Goal: Task Accomplishment & Management: Manage account settings

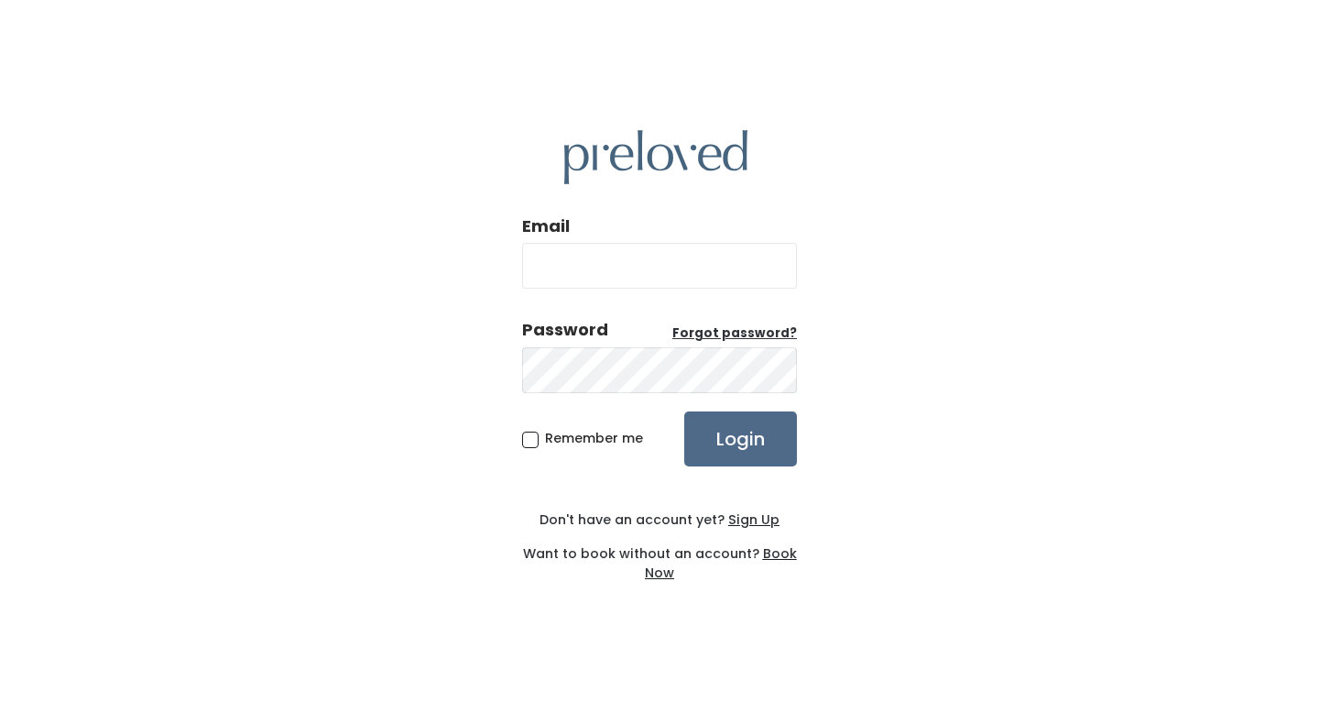
click at [743, 261] on input "Email" at bounding box center [659, 266] width 275 height 46
type input "[EMAIL_ADDRESS][DOMAIN_NAME]"
click at [684, 411] on input "Login" at bounding box center [740, 438] width 113 height 55
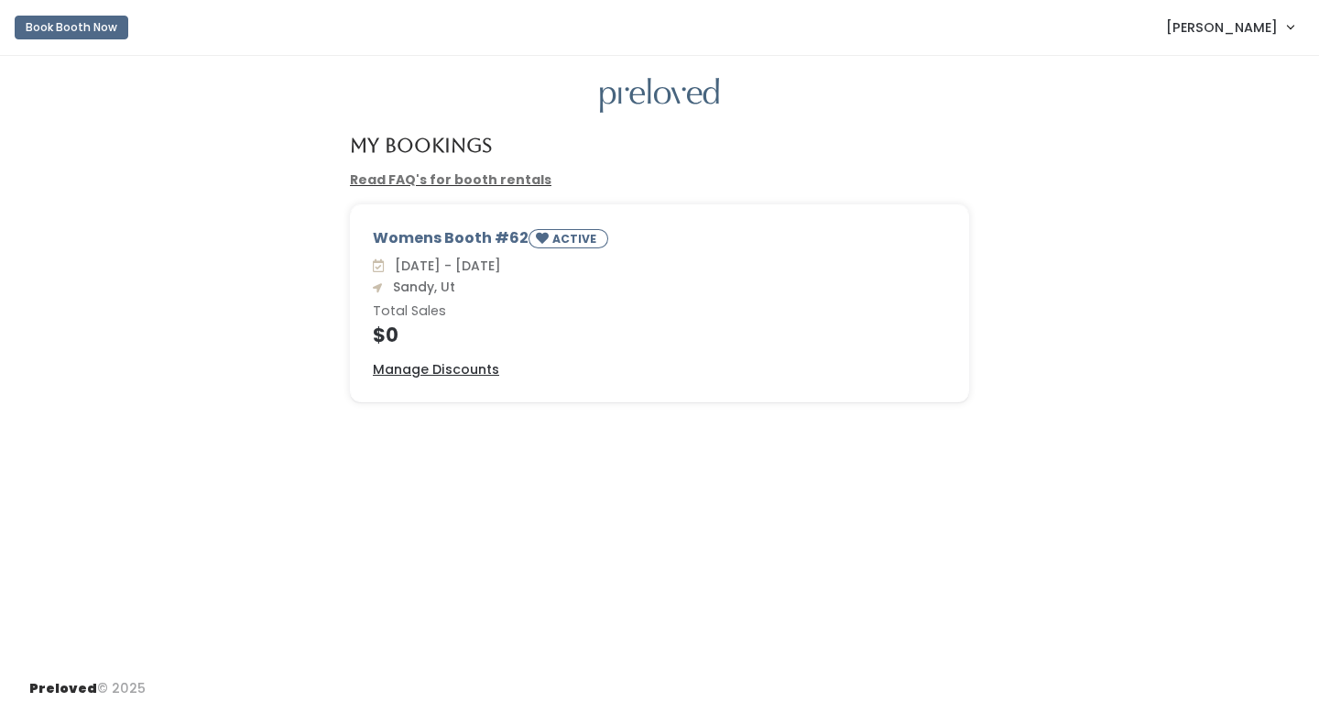
click at [517, 246] on div "Womens Booth #62 ACTIVE" at bounding box center [659, 241] width 573 height 28
click at [517, 237] on div "Womens Booth #62 ACTIVE" at bounding box center [659, 241] width 573 height 28
click at [1287, 22] on link "[PERSON_NAME]" at bounding box center [1230, 26] width 164 height 39
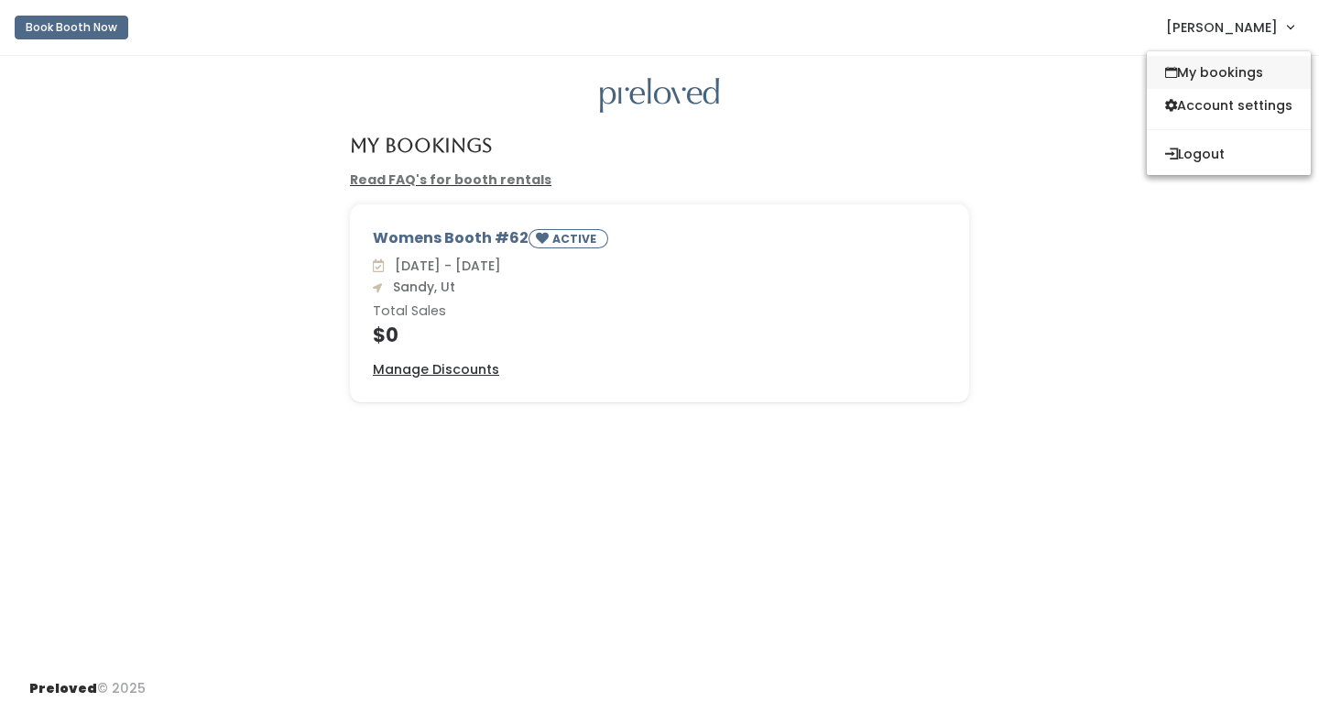
click at [1253, 68] on link "My bookings" at bounding box center [1229, 72] width 164 height 33
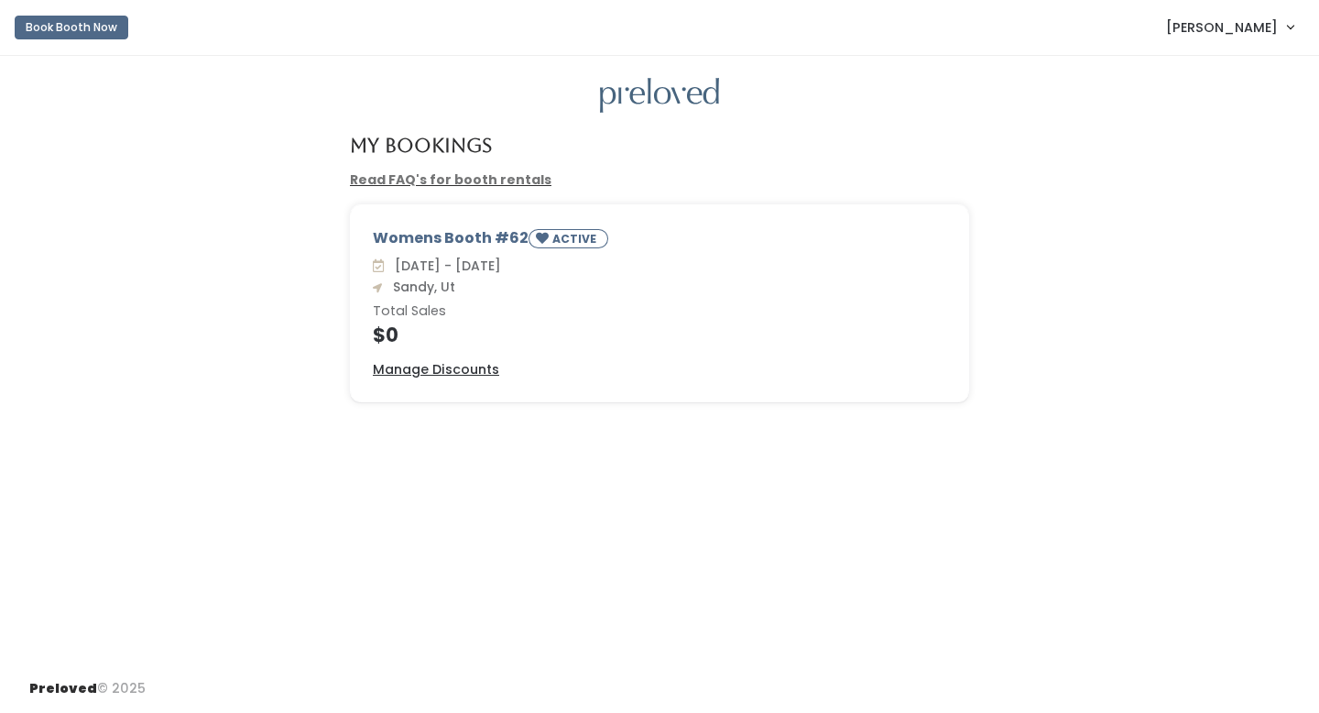
click at [440, 247] on div "Womens Booth #62 ACTIVE" at bounding box center [659, 241] width 573 height 28
click at [405, 376] on u "Manage Discounts" at bounding box center [436, 369] width 126 height 18
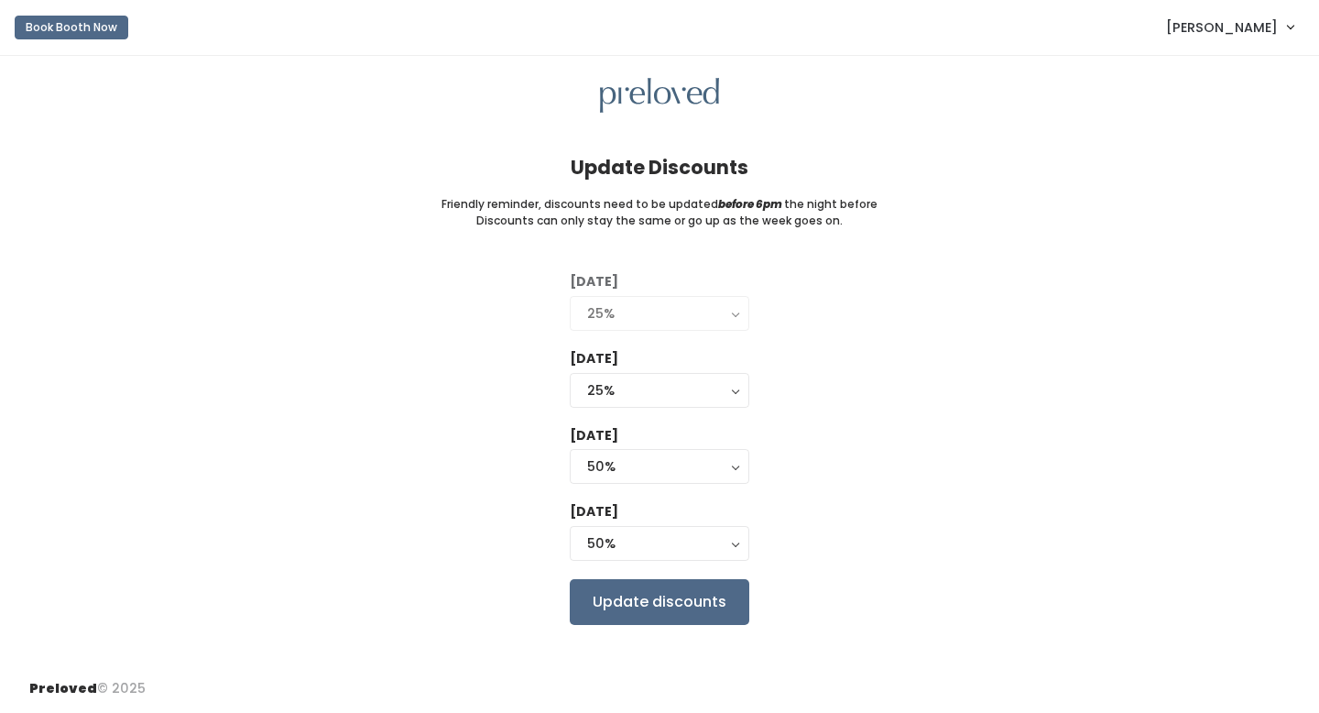
click at [1289, 30] on link "[PERSON_NAME]" at bounding box center [1230, 26] width 164 height 39
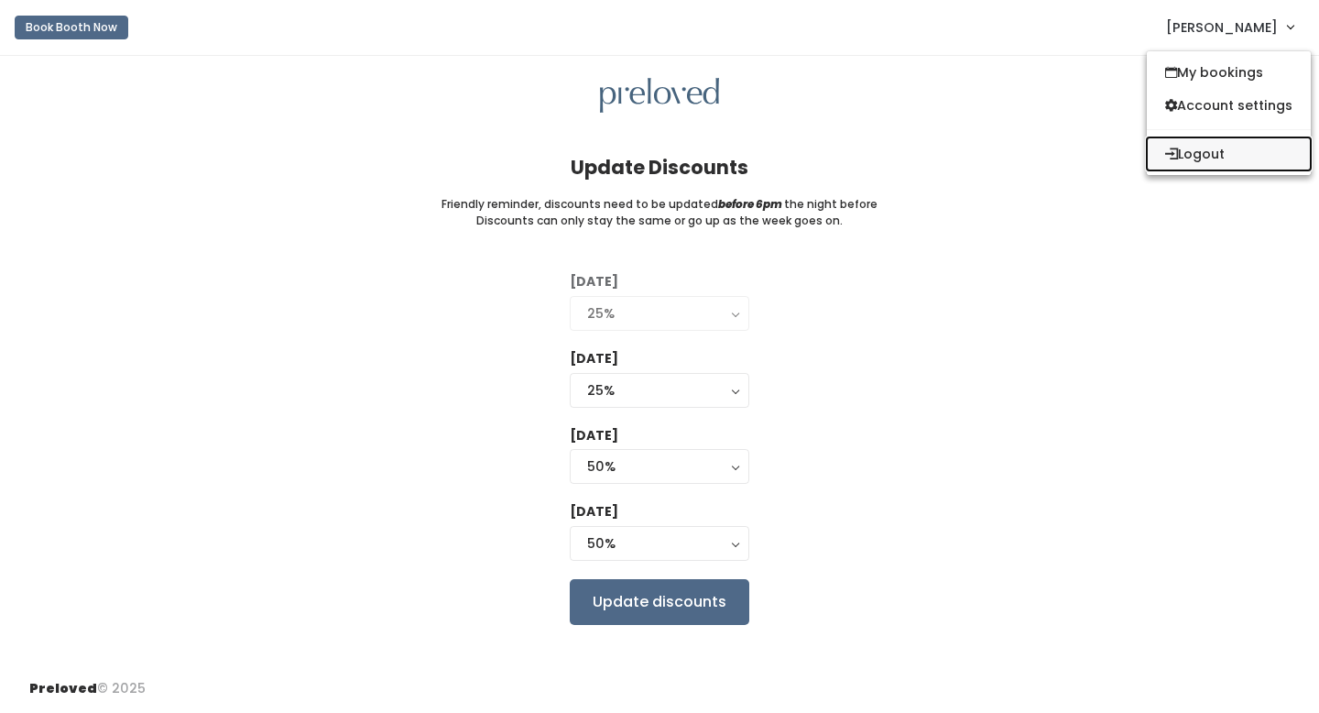
click at [1208, 149] on button "Logout" at bounding box center [1229, 153] width 164 height 33
